Goal: Task Accomplishment & Management: Manage account settings

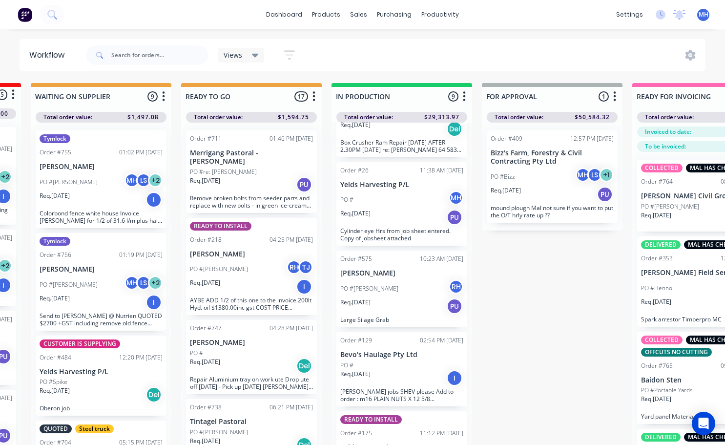
scroll to position [0, 263]
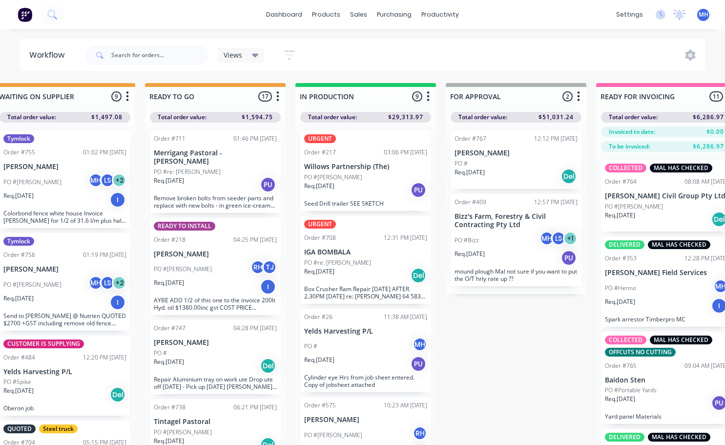
scroll to position [0, 329]
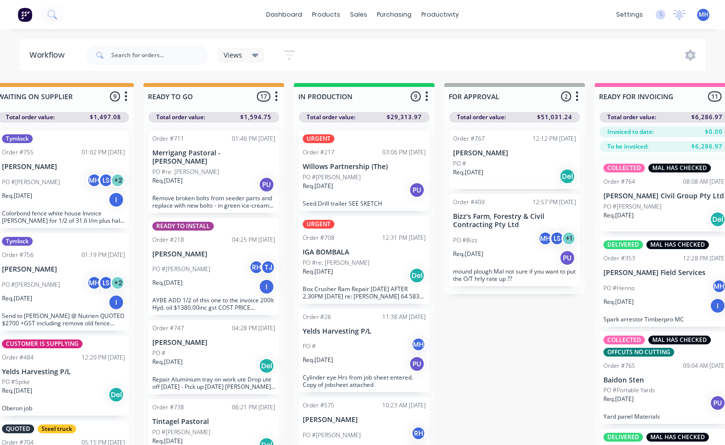
click at [501, 159] on div "PO #" at bounding box center [514, 163] width 123 height 9
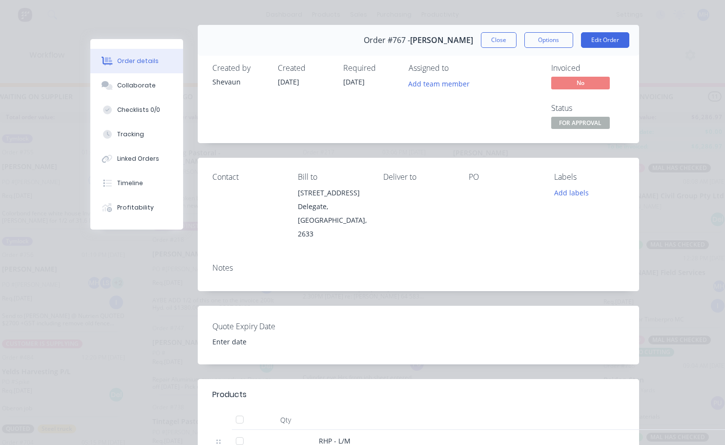
scroll to position [0, 0]
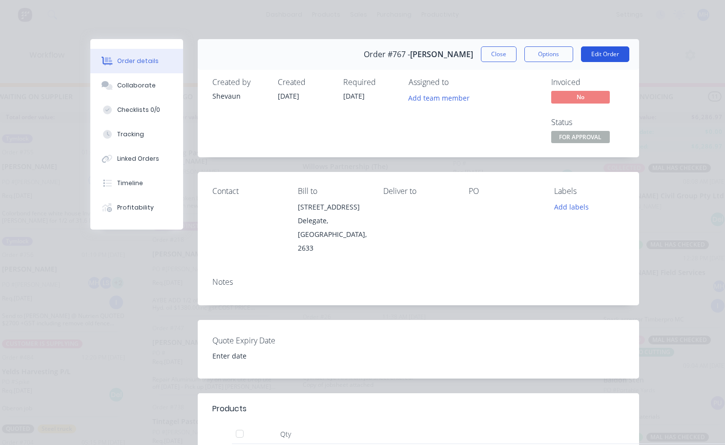
click at [600, 60] on button "Edit Order" at bounding box center [605, 54] width 48 height 16
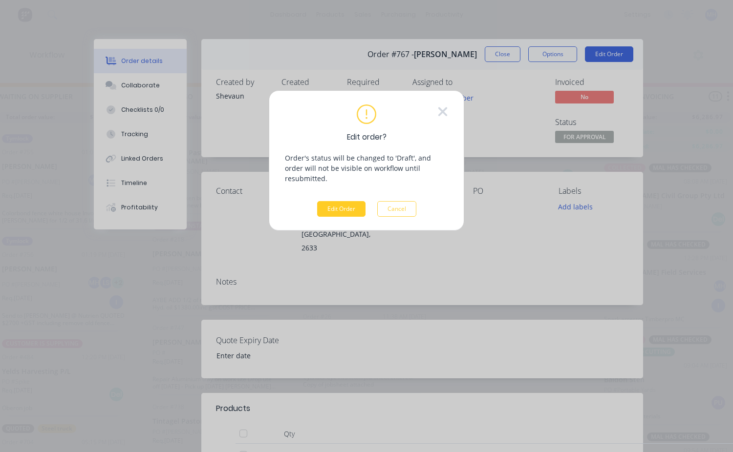
click at [345, 205] on button "Edit Order" at bounding box center [341, 209] width 48 height 16
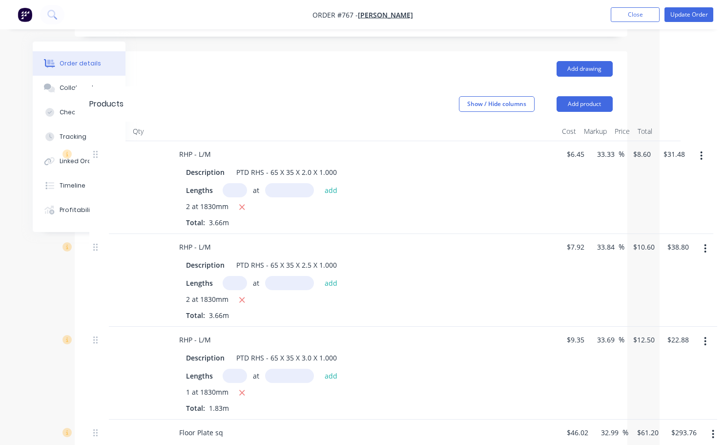
scroll to position [342, 65]
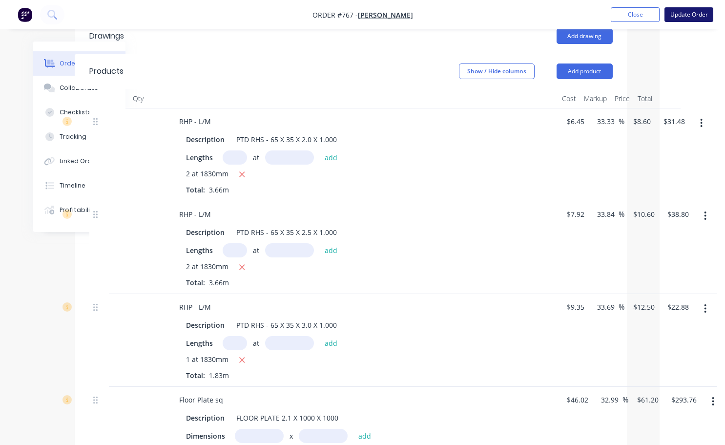
click at [681, 18] on button "Update Order" at bounding box center [689, 14] width 49 height 15
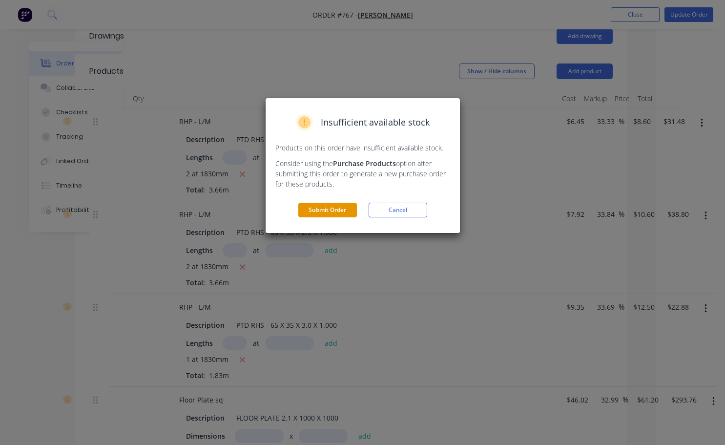
click at [346, 203] on button "Submit Order" at bounding box center [327, 210] width 59 height 15
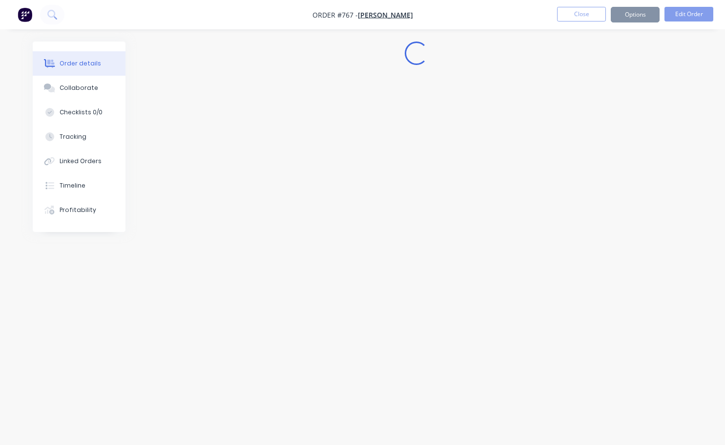
scroll to position [0, 0]
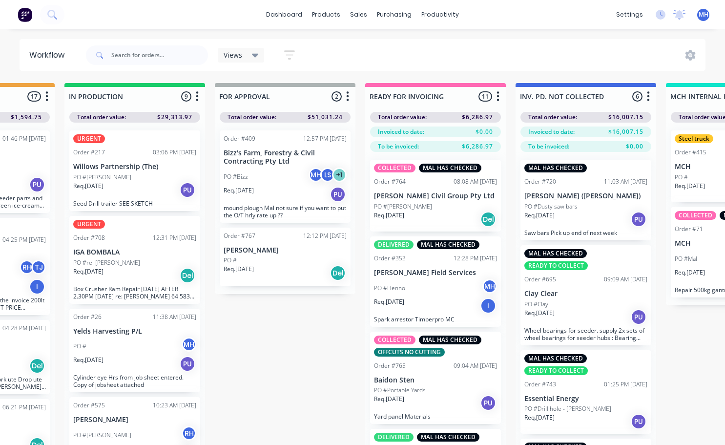
scroll to position [0, 588]
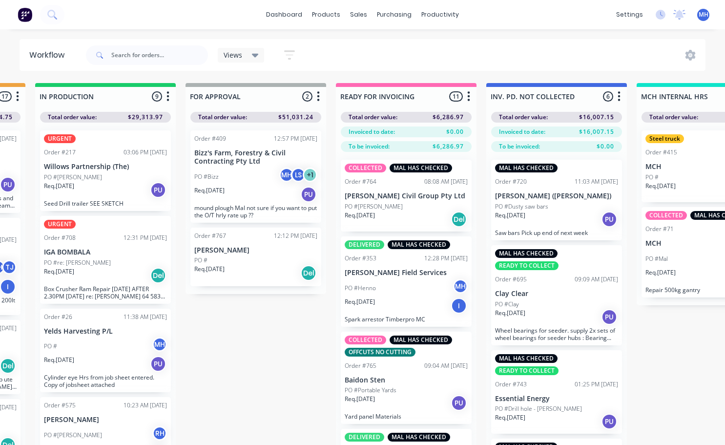
click at [243, 259] on div "PO #" at bounding box center [255, 260] width 123 height 9
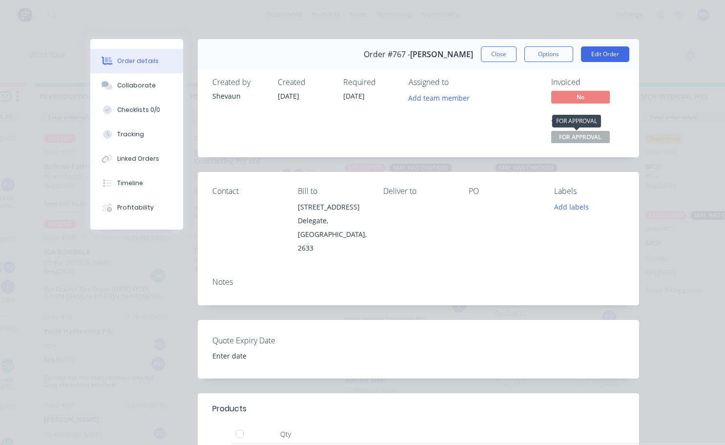
click at [581, 143] on button "FOR APPROVAL" at bounding box center [581, 138] width 59 height 15
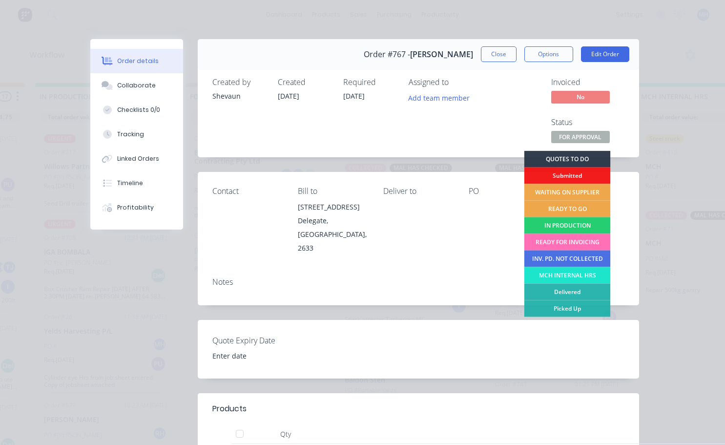
click at [563, 241] on div "READY FOR INVOICING" at bounding box center [567, 242] width 86 height 17
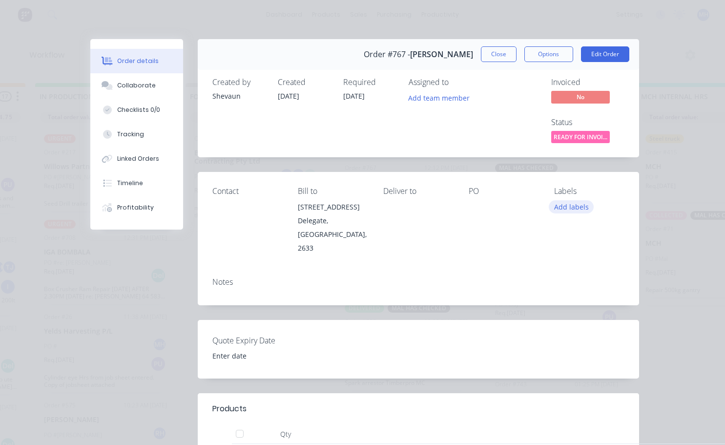
click at [564, 206] on button "Add labels" at bounding box center [571, 206] width 45 height 13
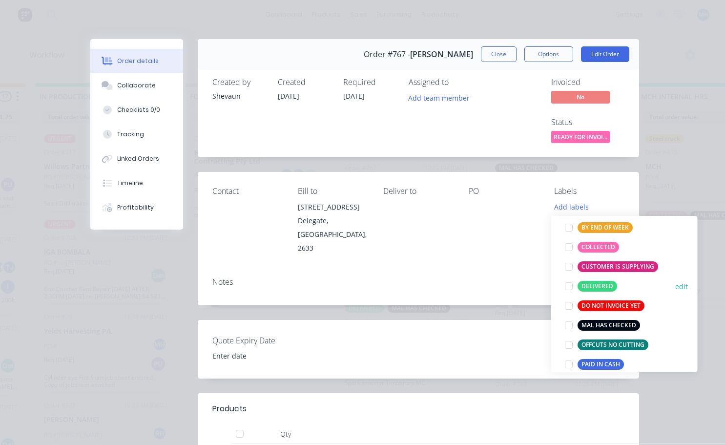
scroll to position [98, 0]
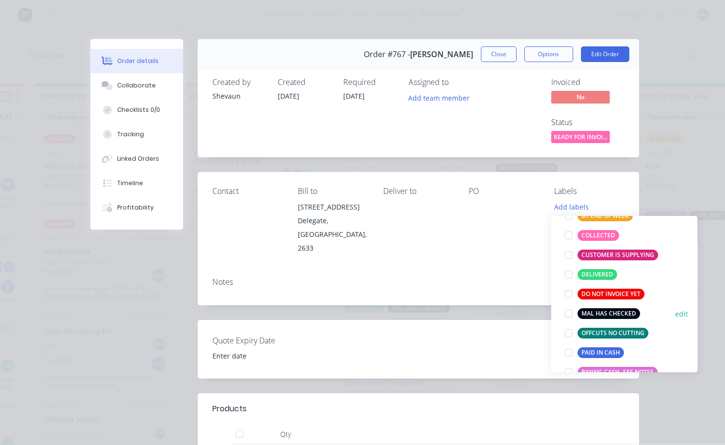
click at [569, 316] on div at bounding box center [569, 314] width 20 height 20
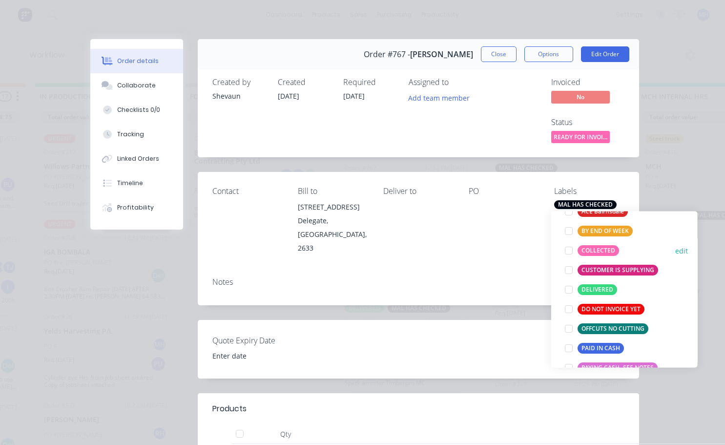
click at [566, 251] on div at bounding box center [569, 251] width 20 height 20
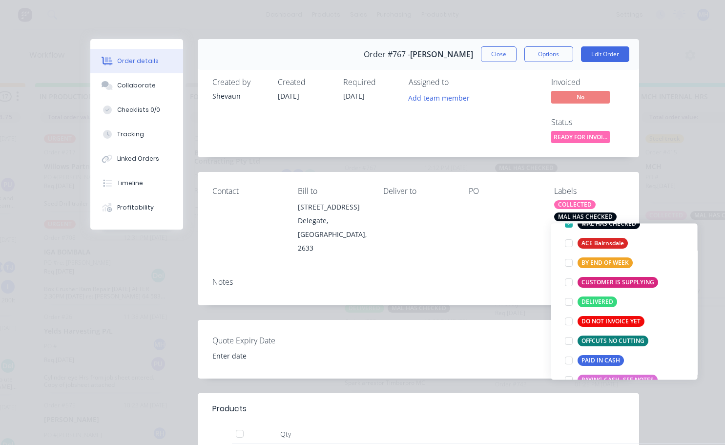
scroll to position [39, 0]
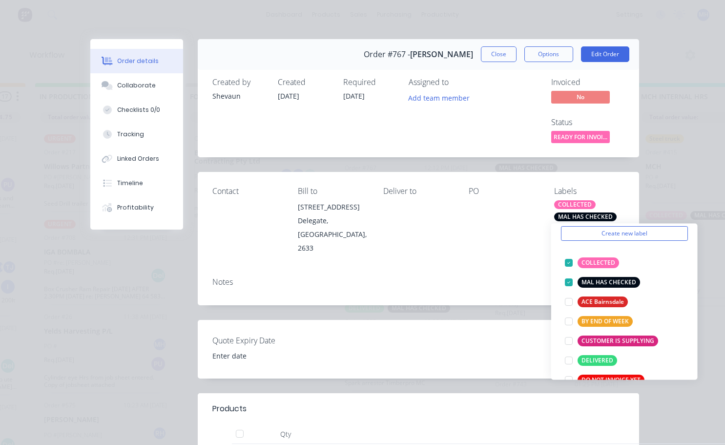
click at [474, 245] on div "Contact Bill to 611 Tombong Road Delegate, New South Wales, 2633 Deliver to PO …" at bounding box center [419, 220] width 442 height 97
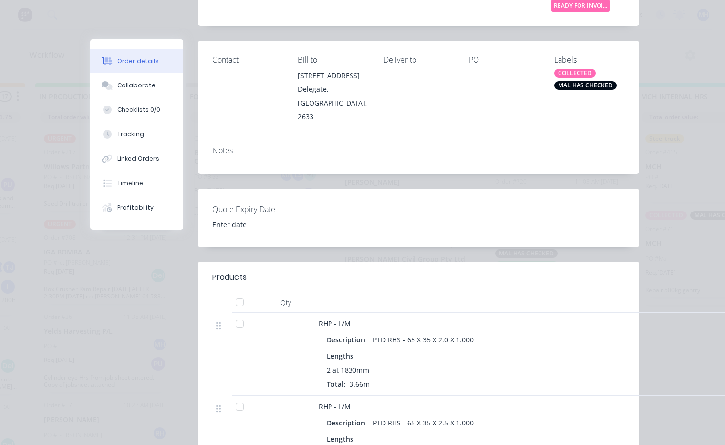
scroll to position [0, 0]
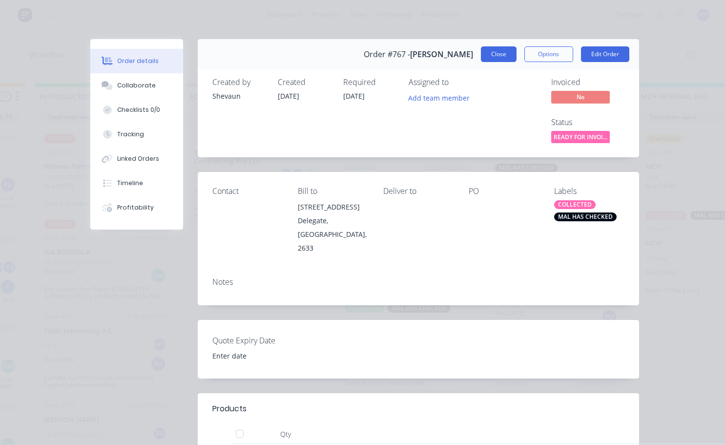
click at [500, 60] on button "Close" at bounding box center [499, 54] width 36 height 16
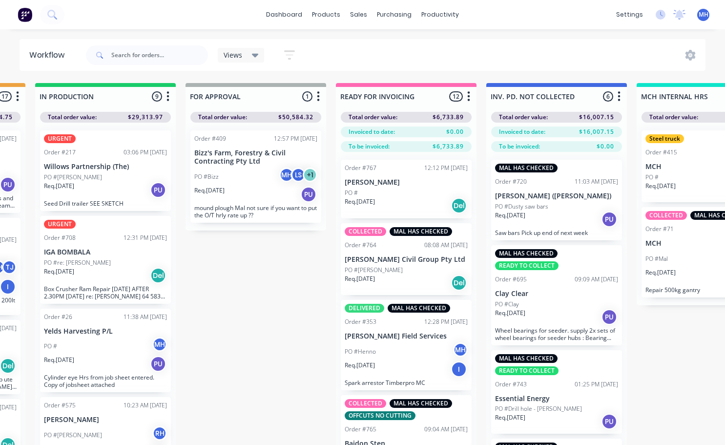
click at [400, 182] on p "[PERSON_NAME]" at bounding box center [406, 182] width 123 height 8
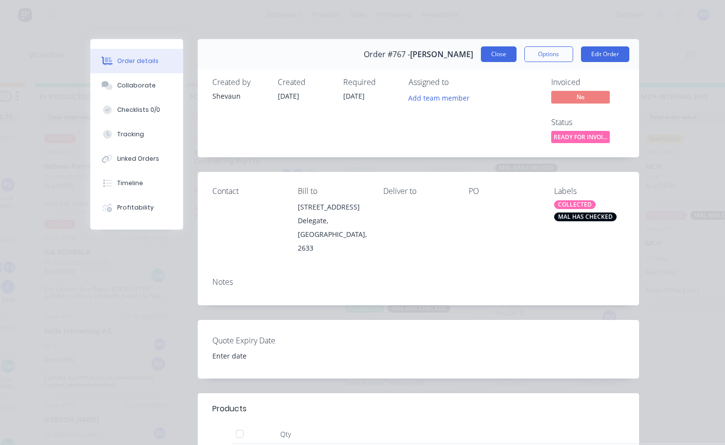
click at [490, 54] on button "Close" at bounding box center [499, 54] width 36 height 16
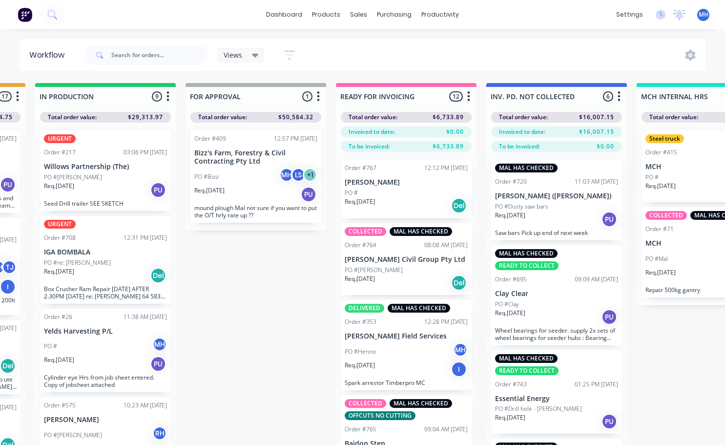
click at [410, 180] on p "[PERSON_NAME]" at bounding box center [406, 182] width 123 height 8
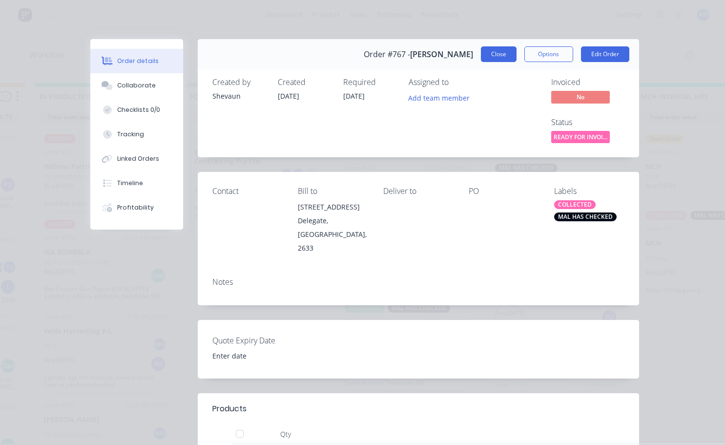
click at [507, 60] on button "Close" at bounding box center [499, 54] width 36 height 16
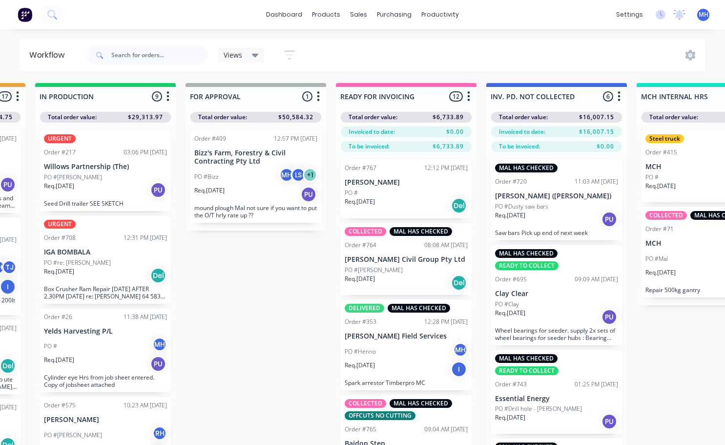
click at [385, 194] on div "PO #" at bounding box center [406, 193] width 123 height 9
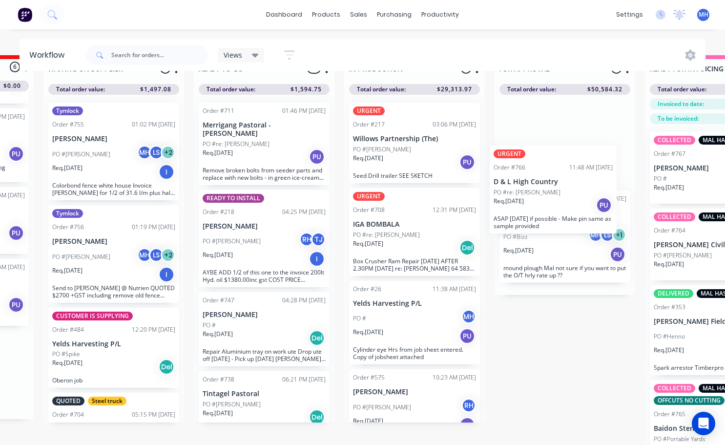
scroll to position [28, 286]
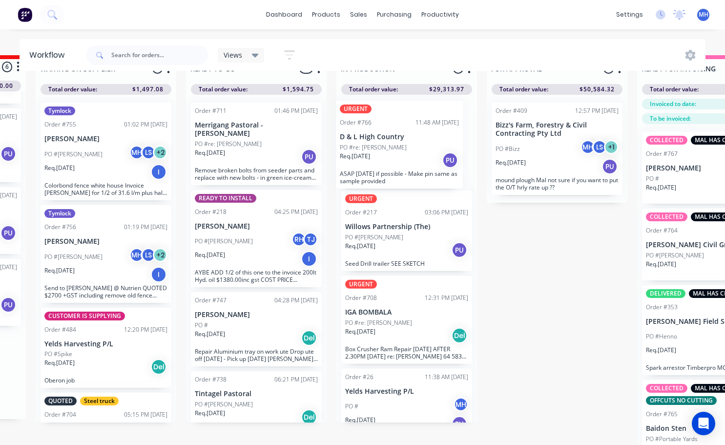
drag, startPoint x: 127, startPoint y: 374, endPoint x: 397, endPoint y: 154, distance: 348.3
click at [397, 154] on div "QUOTES TO DO 1 Status colour #273444 hex #273444 Save Cancel Notifications Emai…" at bounding box center [520, 253] width 1629 height 397
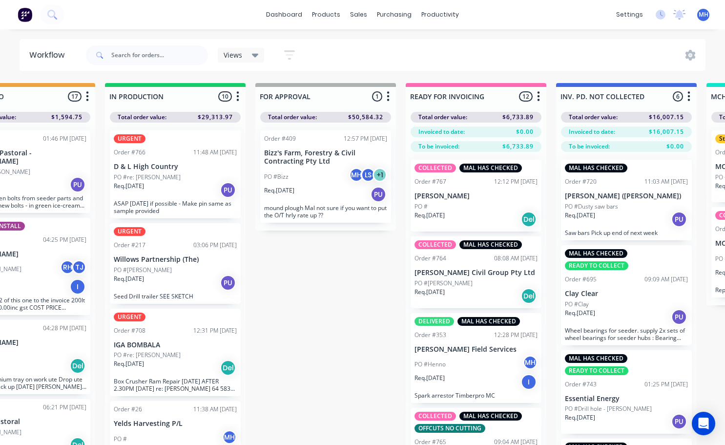
scroll to position [0, 548]
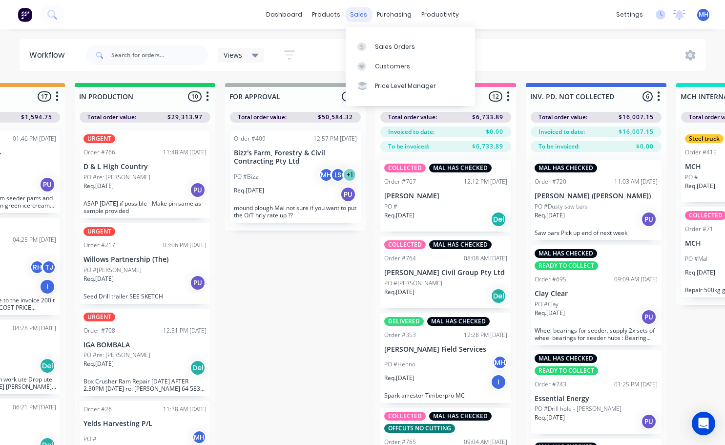
click at [357, 18] on div "sales" at bounding box center [358, 14] width 27 height 15
click at [378, 73] on link "Customers" at bounding box center [410, 67] width 129 height 20
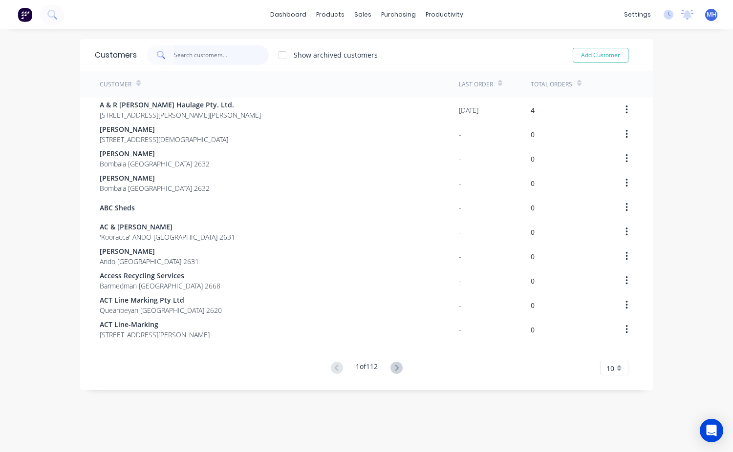
click at [183, 65] on div "Customers Show archived customers Add Customer" at bounding box center [366, 55] width 573 height 32
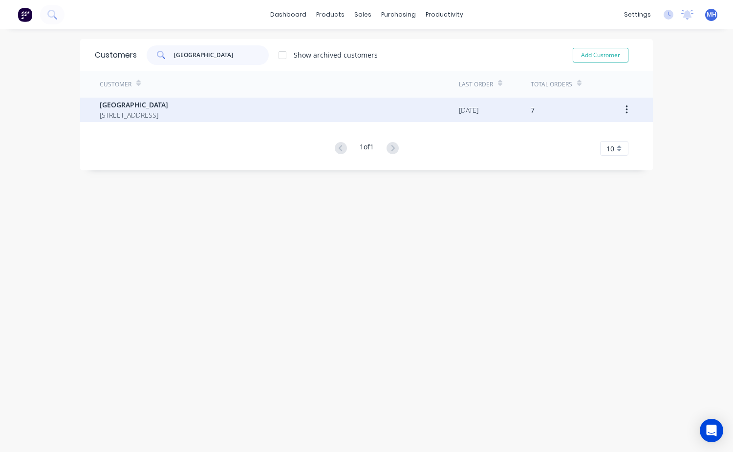
type input "Bombala high school"
click at [160, 107] on span "[GEOGRAPHIC_DATA]" at bounding box center [134, 105] width 68 height 10
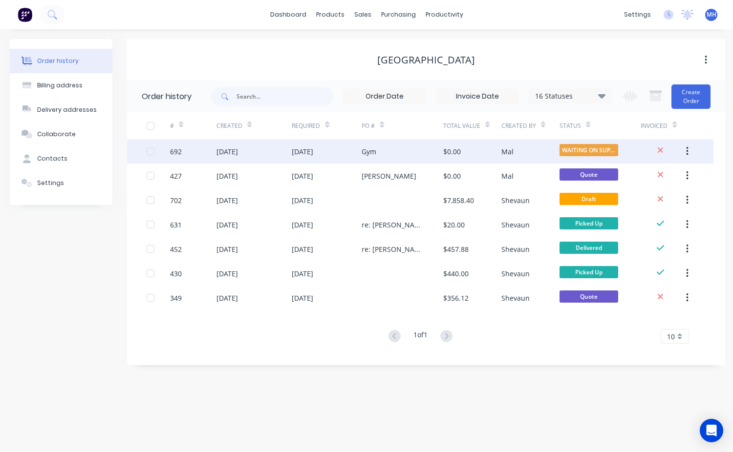
click at [360, 155] on div "22 Sep 2025" at bounding box center [327, 151] width 70 height 24
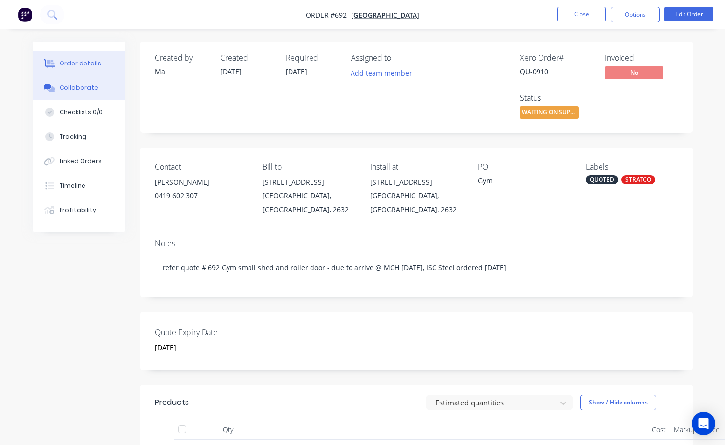
click at [92, 85] on div "Collaborate" at bounding box center [79, 88] width 39 height 9
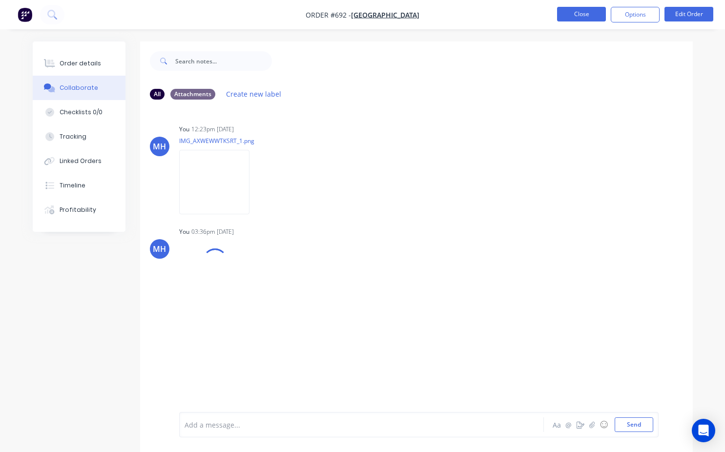
click at [593, 13] on button "Close" at bounding box center [581, 14] width 49 height 15
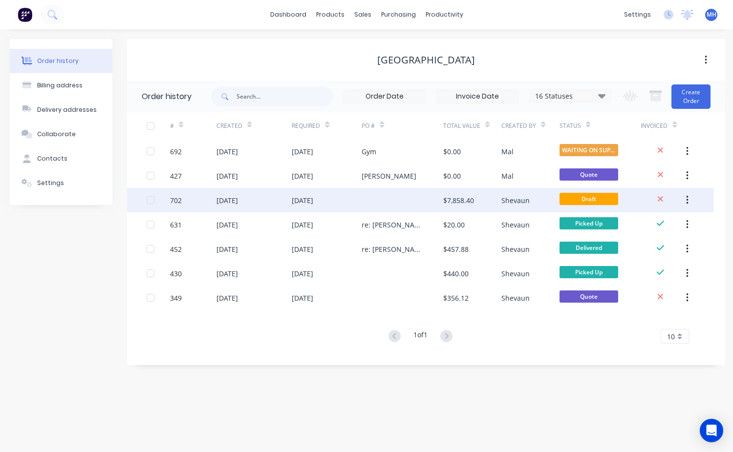
click at [337, 193] on div "23 Sep 2025" at bounding box center [327, 200] width 70 height 24
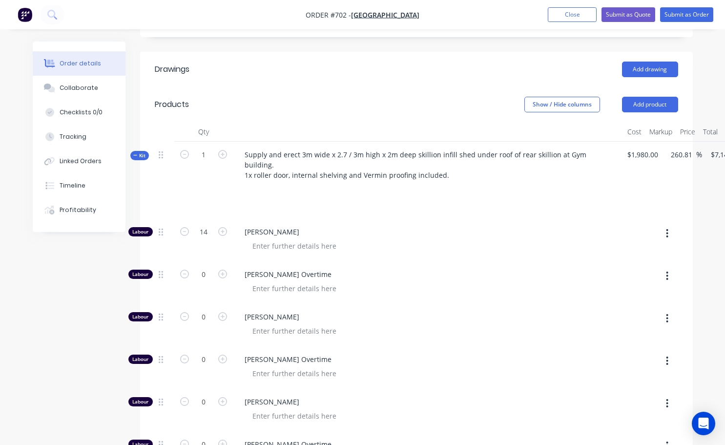
scroll to position [293, 0]
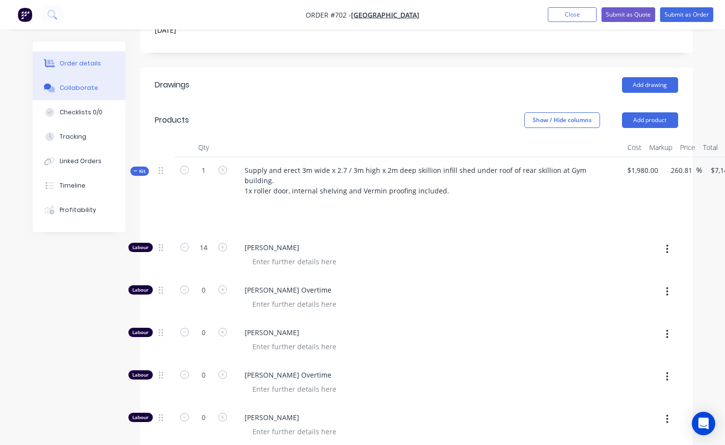
click at [80, 92] on button "Collaborate" at bounding box center [79, 88] width 93 height 24
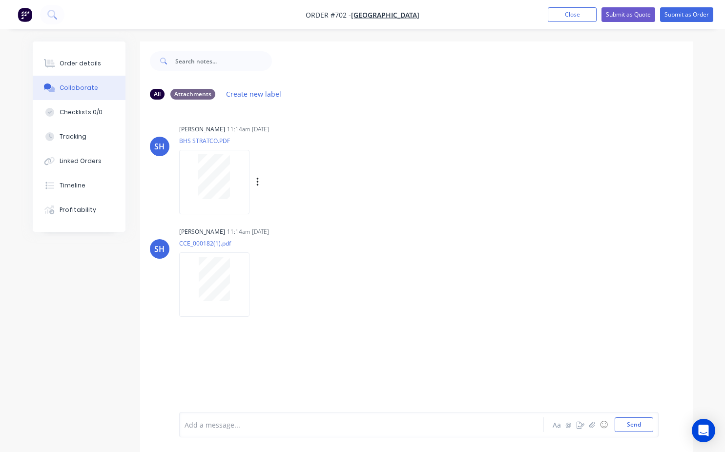
click at [234, 189] on div at bounding box center [215, 176] width 62 height 45
click at [575, 14] on button "Close" at bounding box center [572, 14] width 49 height 15
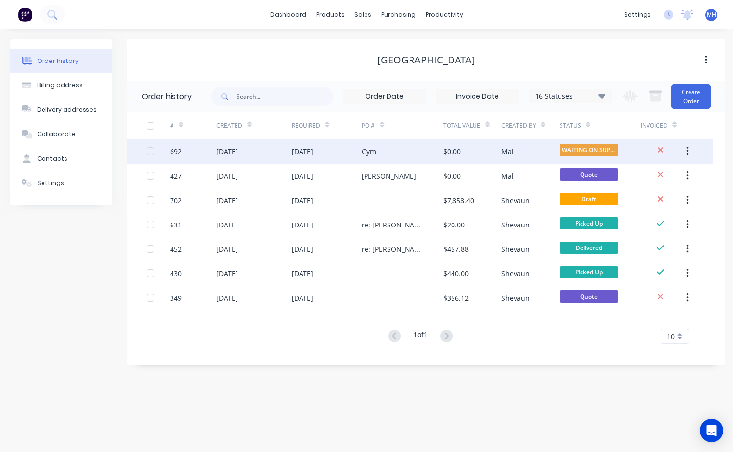
click at [378, 154] on div "Gym" at bounding box center [403, 151] width 82 height 24
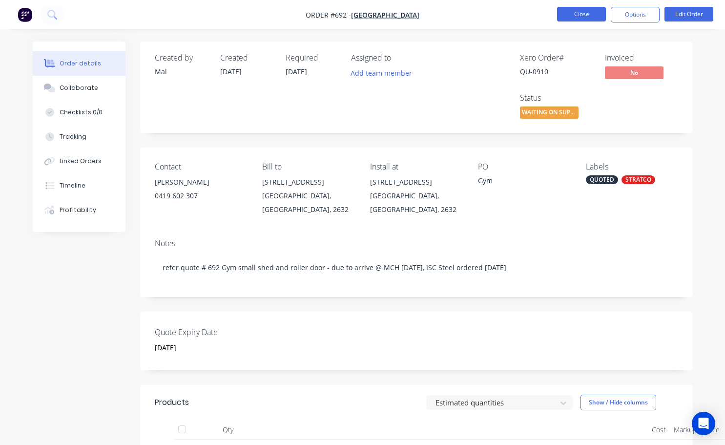
click at [579, 17] on button "Close" at bounding box center [581, 14] width 49 height 15
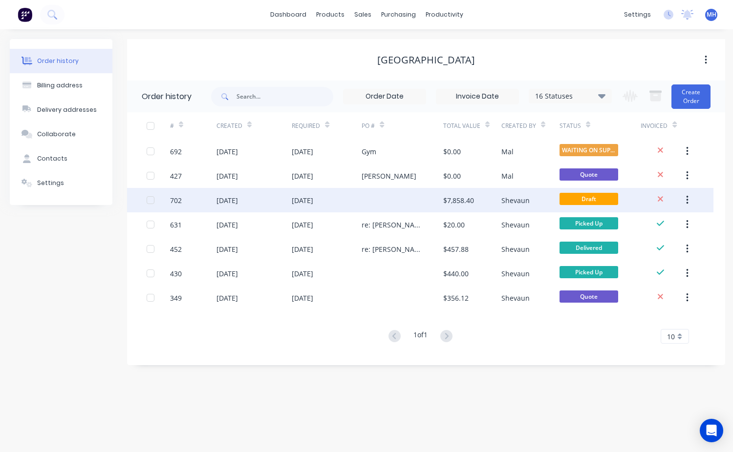
click at [269, 196] on div "23 Sep 2025" at bounding box center [254, 200] width 76 height 24
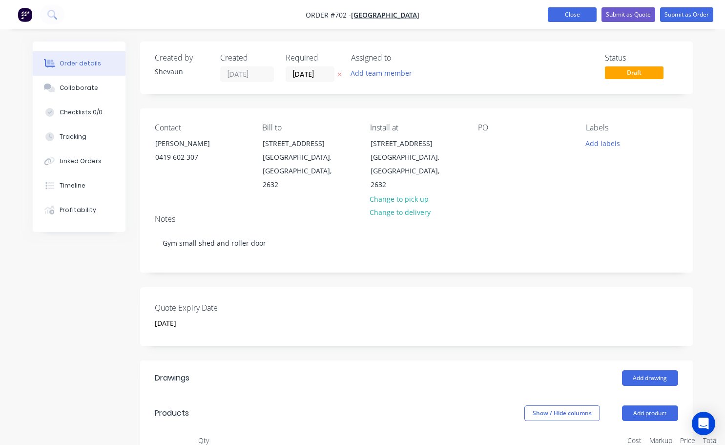
click at [576, 19] on button "Close" at bounding box center [572, 14] width 49 height 15
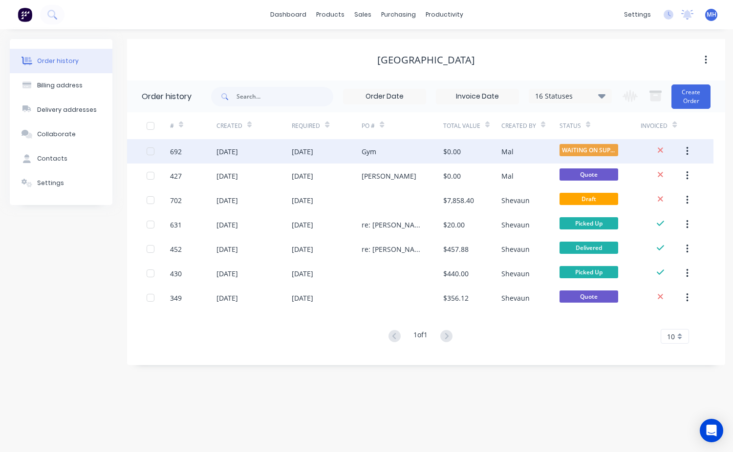
click at [314, 157] on div "22 Sep 2025" at bounding box center [327, 151] width 70 height 24
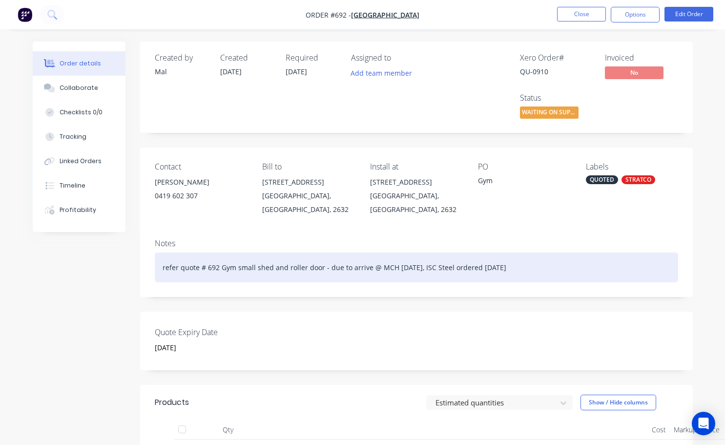
click at [219, 267] on div "refer quote # 692 Gym small shed and roller door - due to arrive @ MCH 17/10/25…" at bounding box center [417, 268] width 524 height 30
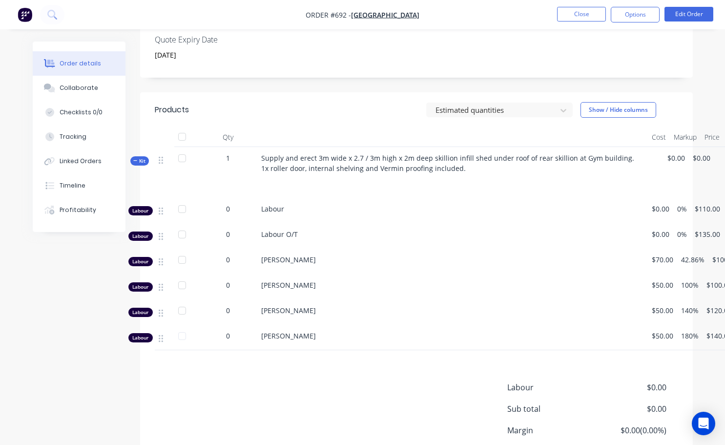
scroll to position [293, 0]
click at [571, 15] on button "Close" at bounding box center [581, 14] width 49 height 15
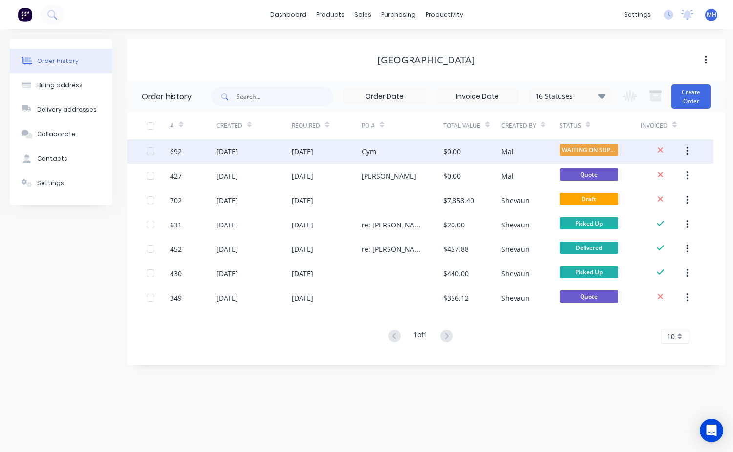
click at [386, 149] on div "Gym" at bounding box center [403, 151] width 82 height 24
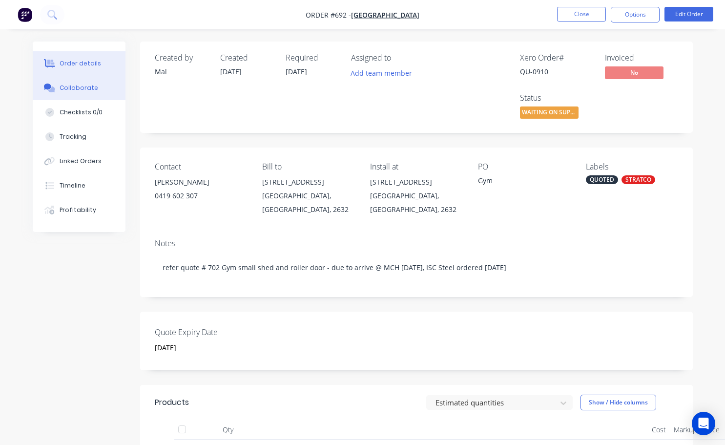
click at [82, 83] on button "Collaborate" at bounding box center [79, 88] width 93 height 24
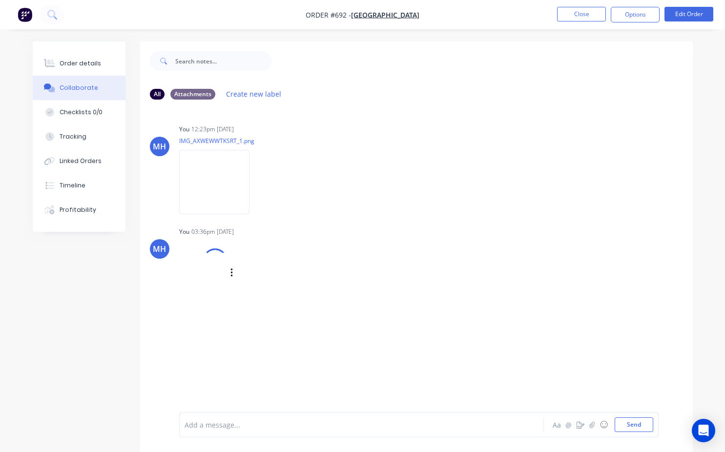
click at [162, 253] on div "MH" at bounding box center [159, 249] width 13 height 12
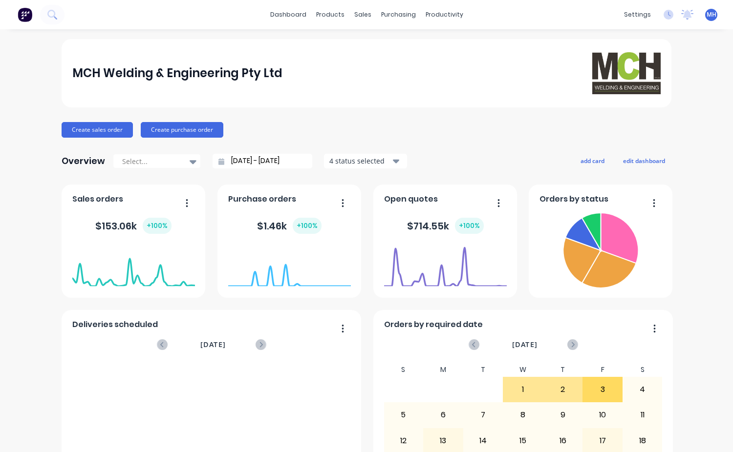
click at [706, 15] on span "MH" at bounding box center [711, 14] width 10 height 9
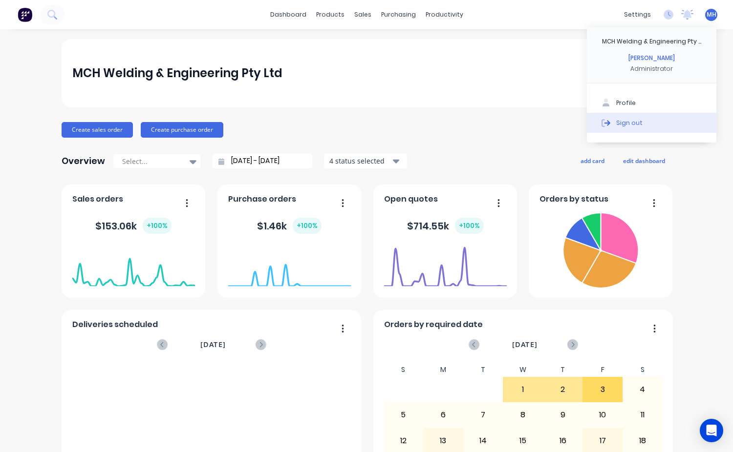
click at [616, 123] on div "Sign out" at bounding box center [629, 122] width 26 height 9
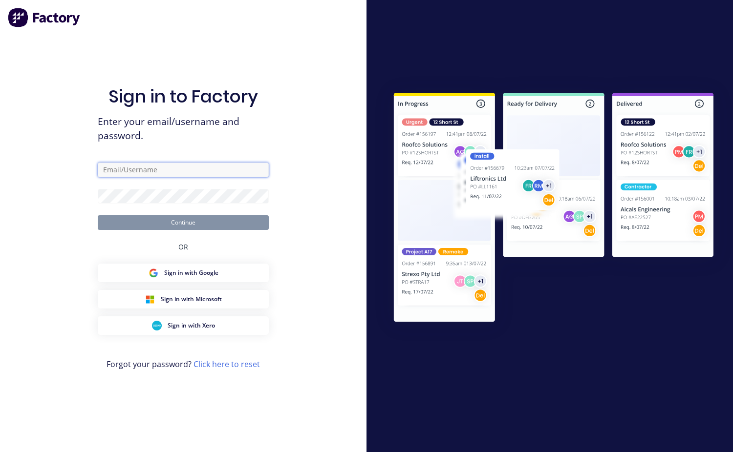
type input "[EMAIL_ADDRESS][DOMAIN_NAME]"
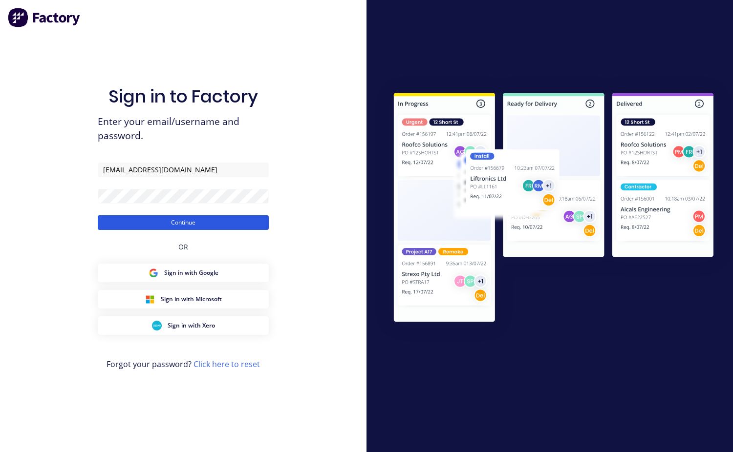
click at [186, 226] on button "Continue" at bounding box center [183, 222] width 171 height 15
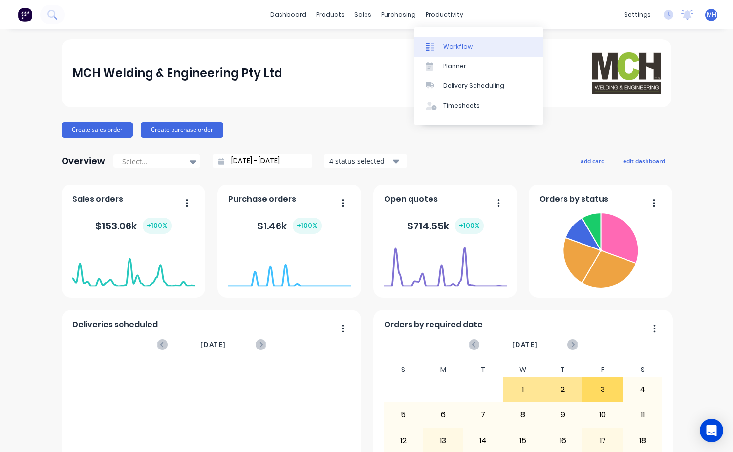
click at [451, 50] on div "Workflow" at bounding box center [457, 47] width 29 height 9
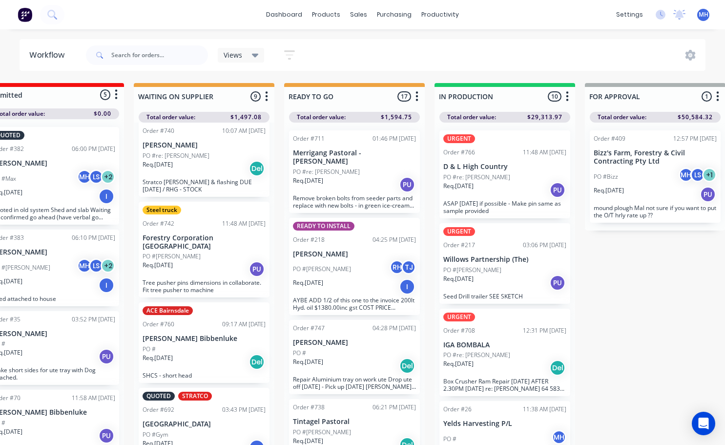
scroll to position [515, 0]
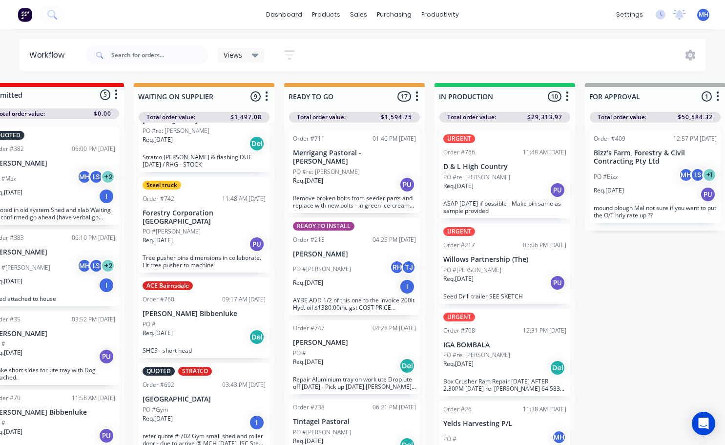
click at [213, 402] on p "[GEOGRAPHIC_DATA]" at bounding box center [204, 399] width 123 height 8
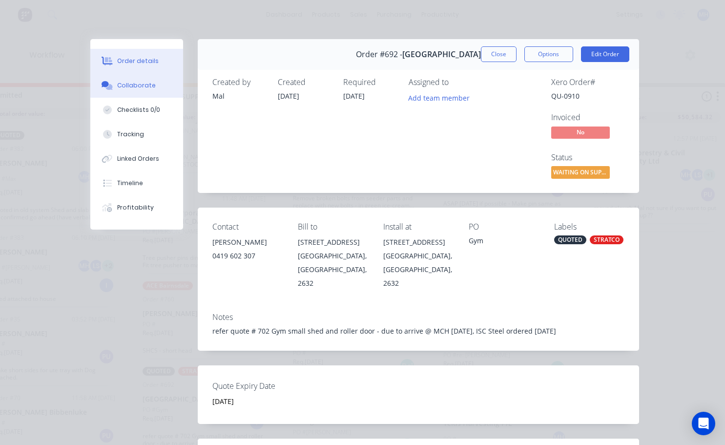
click at [122, 85] on div "Collaborate" at bounding box center [136, 85] width 39 height 9
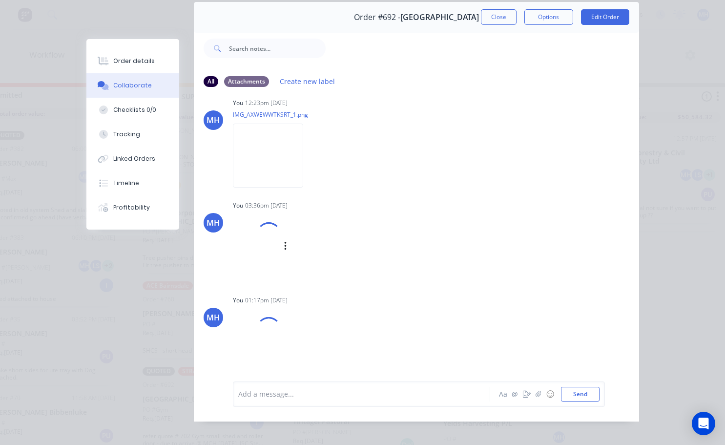
scroll to position [49, 0]
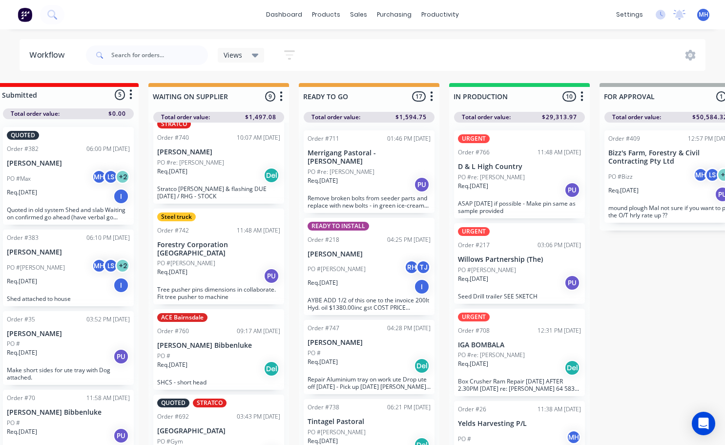
scroll to position [515, 0]
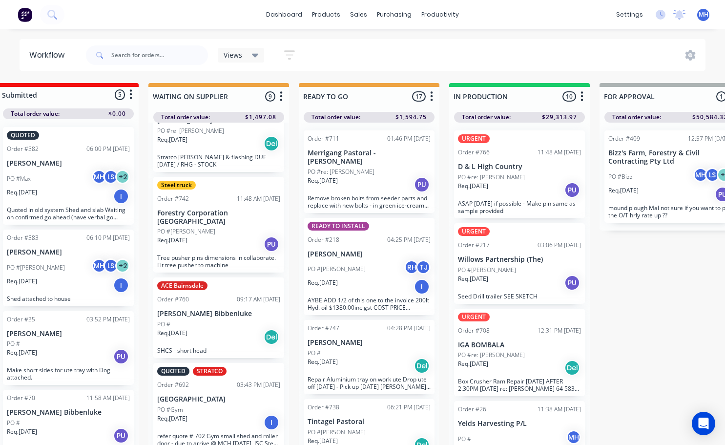
click at [219, 405] on div "PO #Gym" at bounding box center [218, 409] width 123 height 9
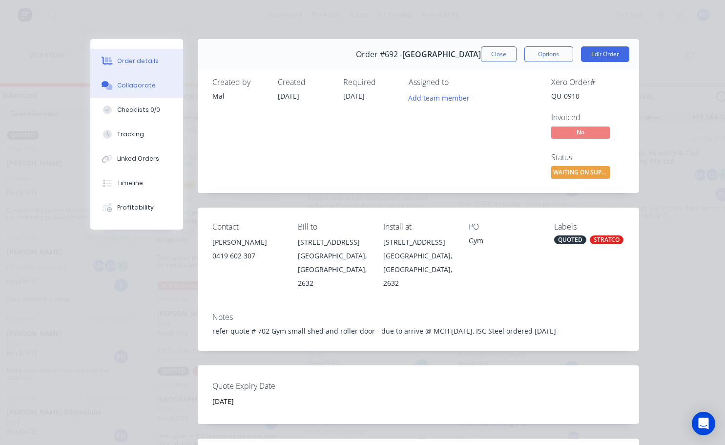
click at [139, 88] on div "Collaborate" at bounding box center [136, 85] width 39 height 9
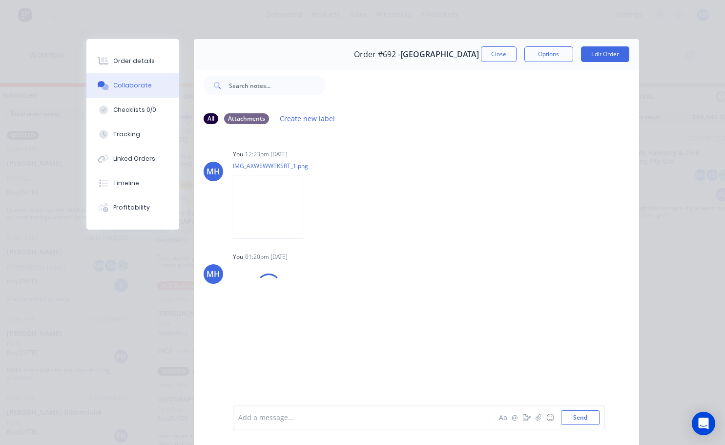
scroll to position [0, 0]
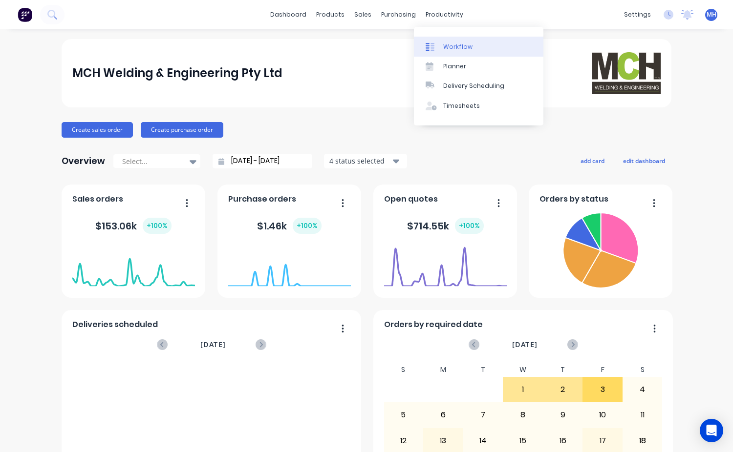
click at [453, 40] on link "Workflow" at bounding box center [478, 47] width 129 height 20
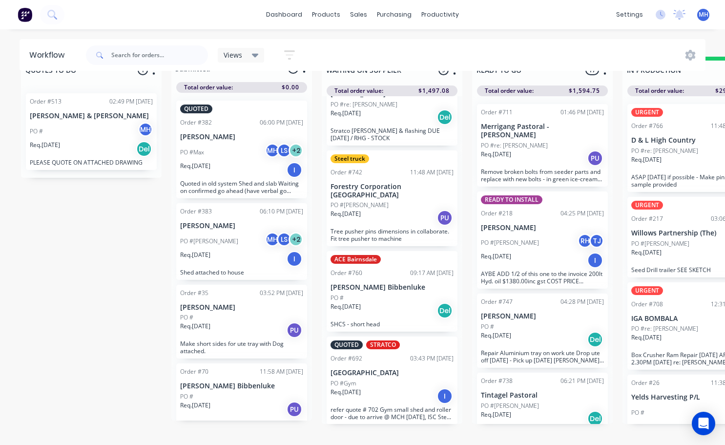
scroll to position [42, 0]
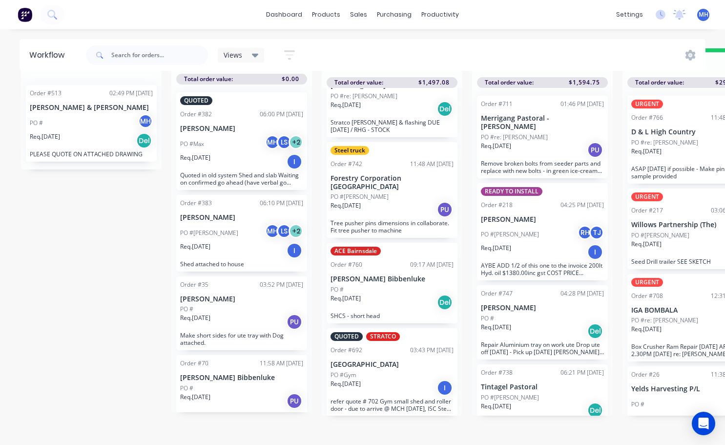
click at [370, 371] on div "PO #Gym" at bounding box center [392, 375] width 123 height 9
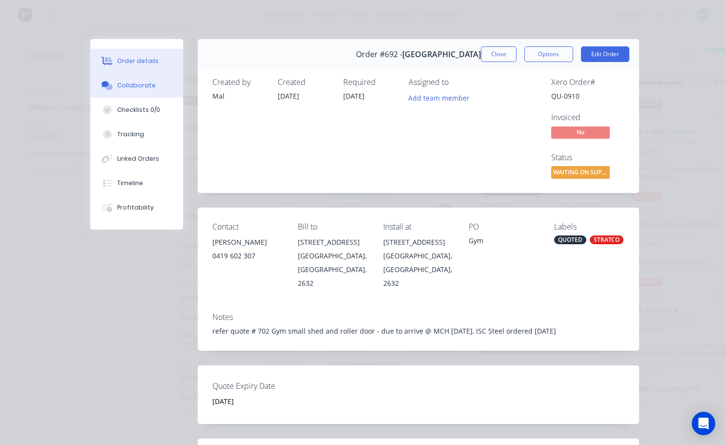
click at [132, 88] on div "Collaborate" at bounding box center [136, 85] width 39 height 9
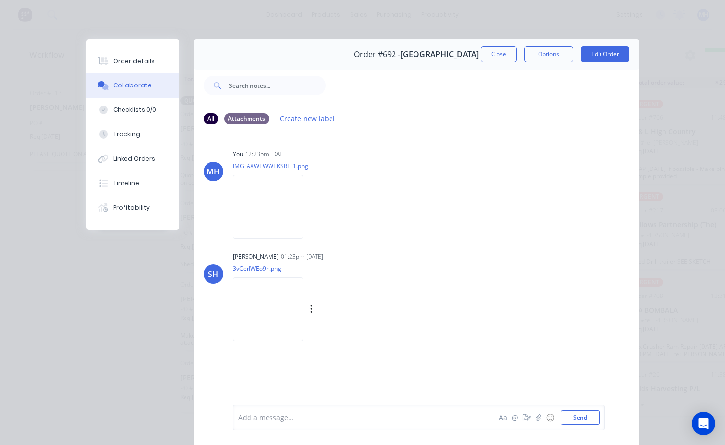
click at [268, 304] on img at bounding box center [268, 309] width 70 height 64
click at [501, 57] on button "Close" at bounding box center [499, 54] width 36 height 16
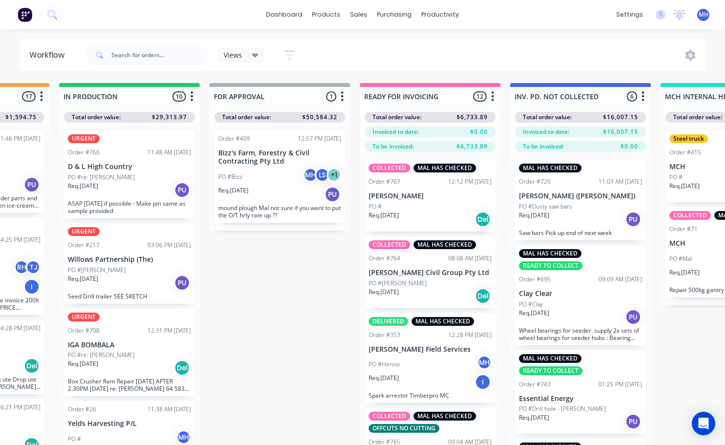
scroll to position [0, 652]
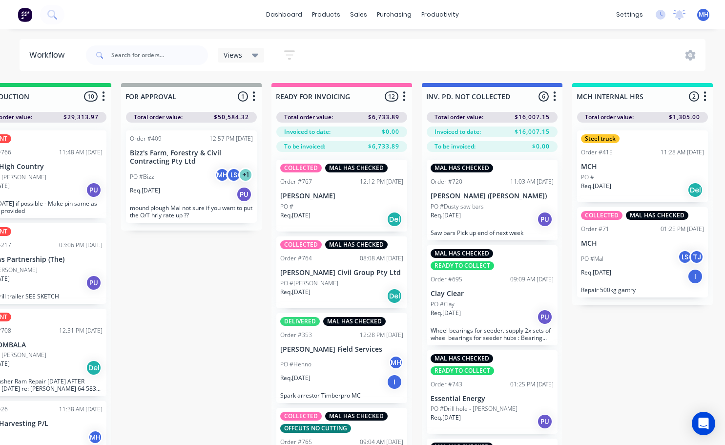
click at [340, 374] on div "Req. [DATE] I" at bounding box center [341, 382] width 123 height 17
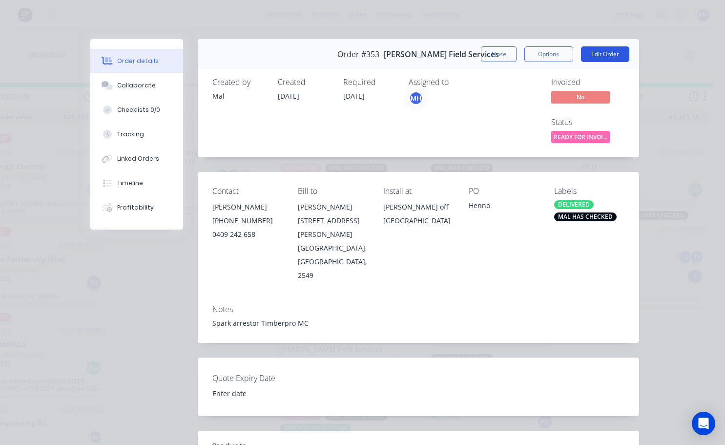
click at [584, 54] on button "Edit Order" at bounding box center [605, 54] width 48 height 16
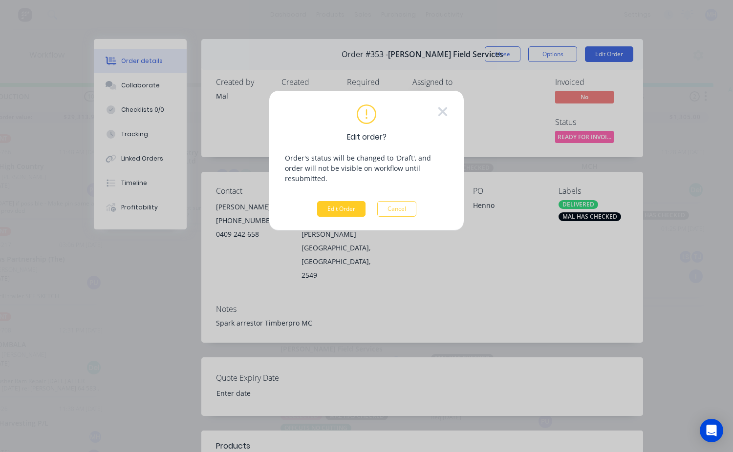
click at [335, 201] on button "Edit Order" at bounding box center [341, 209] width 48 height 16
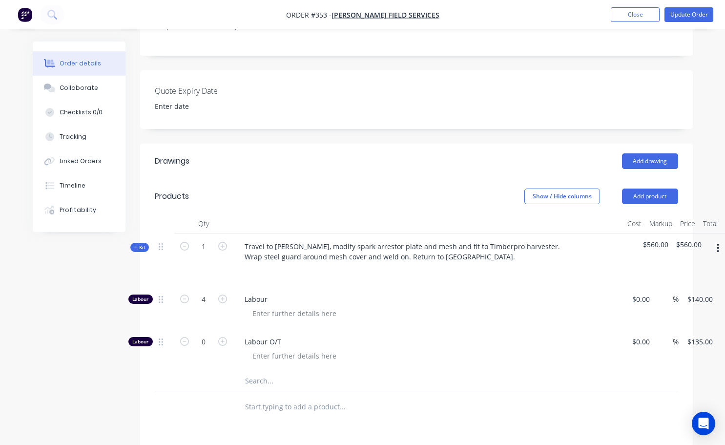
scroll to position [293, 0]
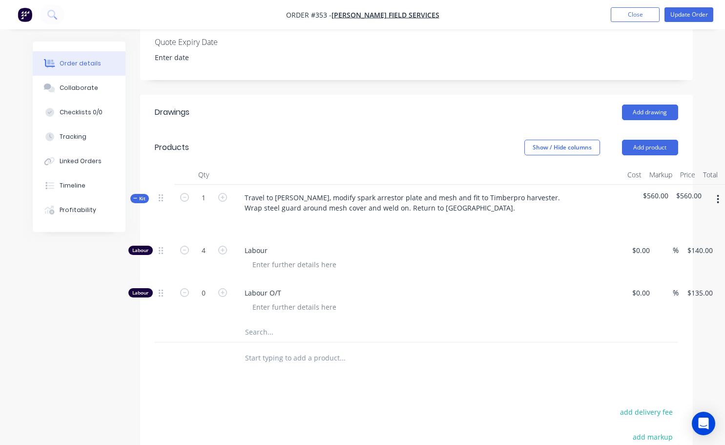
click at [717, 194] on icon "button" at bounding box center [718, 199] width 2 height 11
click at [674, 218] on div "Add product to kit" at bounding box center [683, 225] width 75 height 14
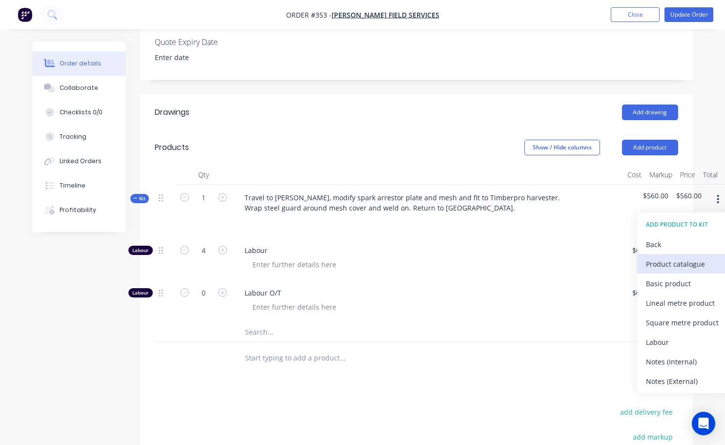
click at [649, 257] on div "Product catalogue" at bounding box center [683, 264] width 75 height 14
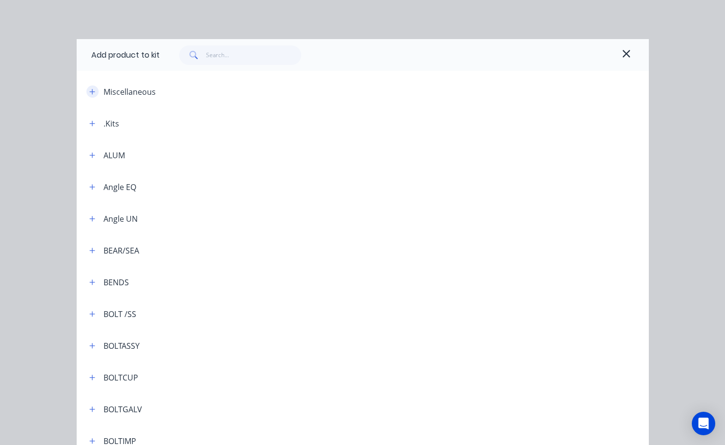
click at [91, 91] on icon "button" at bounding box center [92, 91] width 6 height 7
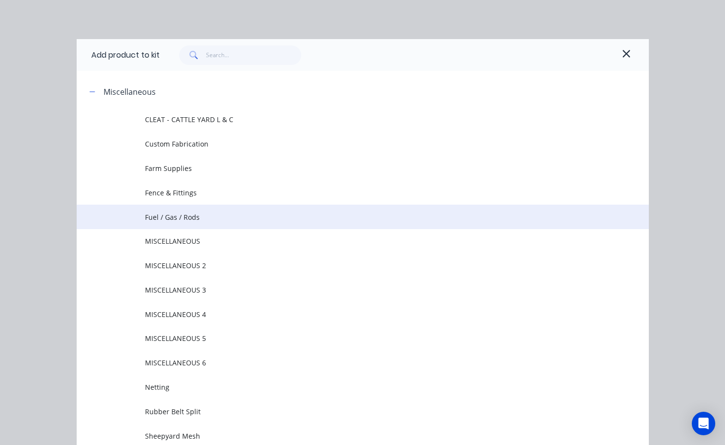
click at [185, 219] on span "Fuel / Gas / Rods" at bounding box center [346, 217] width 403 height 10
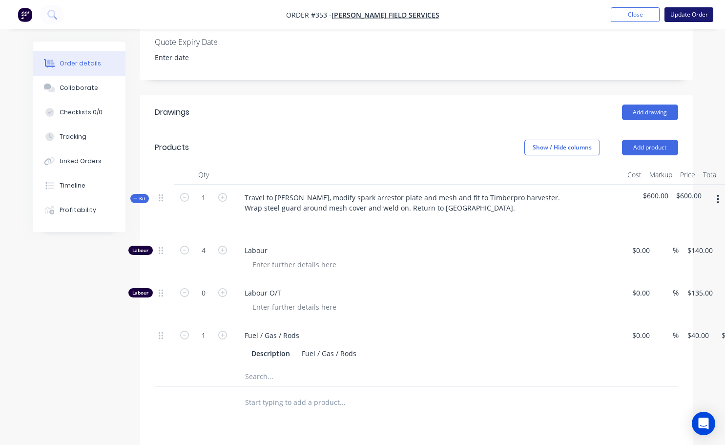
click at [679, 12] on button "Update Order" at bounding box center [689, 14] width 49 height 15
